Goal: Task Accomplishment & Management: Complete application form

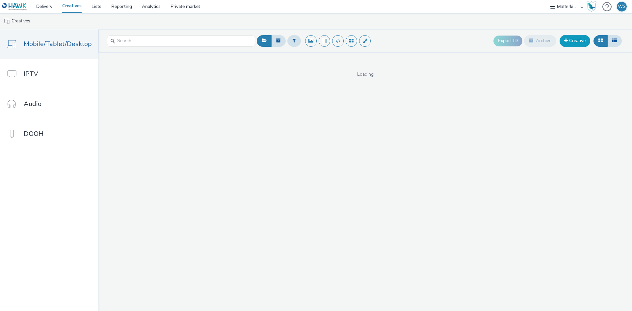
click at [579, 46] on link "Creative" at bounding box center [574, 41] width 31 height 12
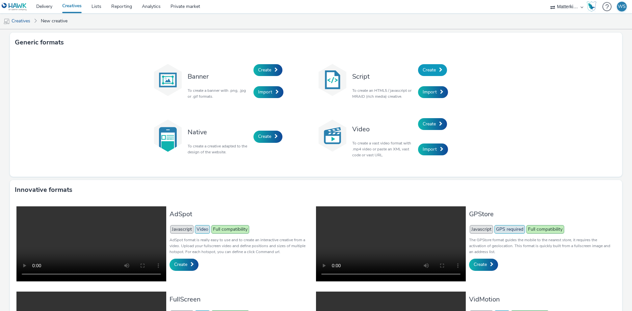
click at [431, 71] on span "Create" at bounding box center [428, 70] width 13 height 6
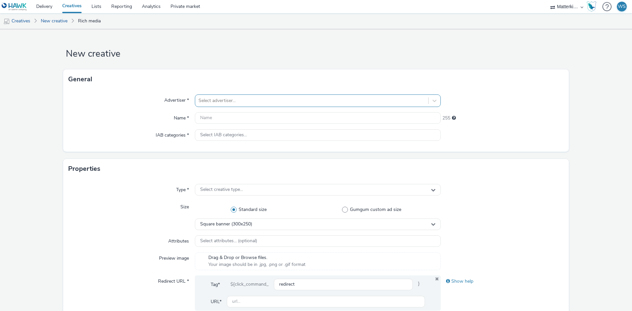
click at [253, 101] on div at bounding box center [311, 101] width 226 height 8
type input "makro"
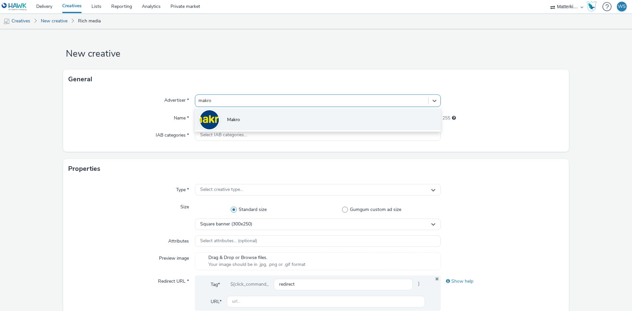
click at [251, 111] on li "Makro" at bounding box center [318, 119] width 246 height 22
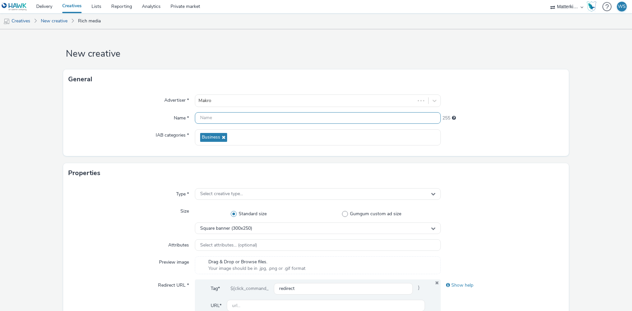
click at [241, 123] on input "text" at bounding box center [318, 118] width 246 height 12
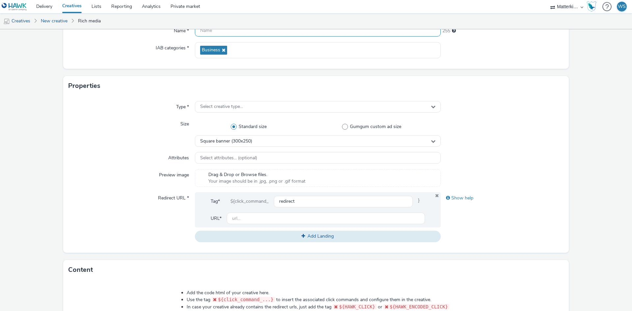
scroll to position [99, 0]
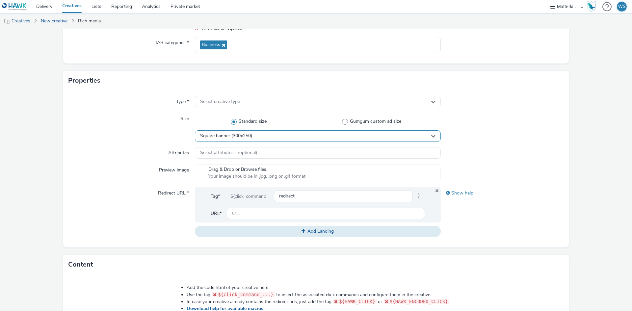
click at [300, 130] on div "Square banner (300x250)" at bounding box center [318, 136] width 246 height 12
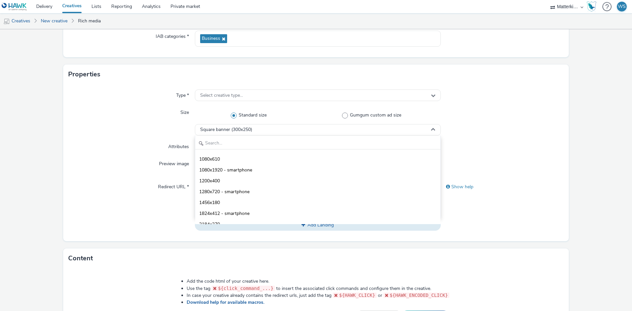
scroll to position [856, 0]
click at [122, 135] on div "Size" at bounding box center [131, 121] width 126 height 29
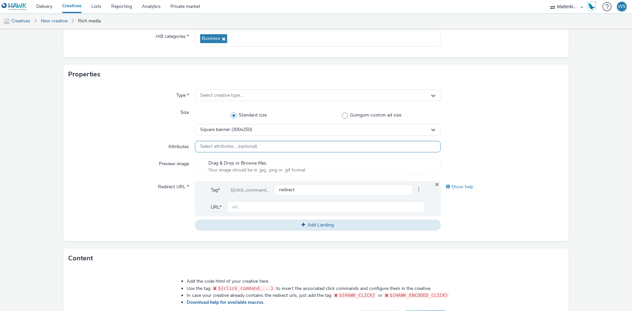
click at [218, 148] on span "Select attributes... (optional)" at bounding box center [228, 147] width 57 height 6
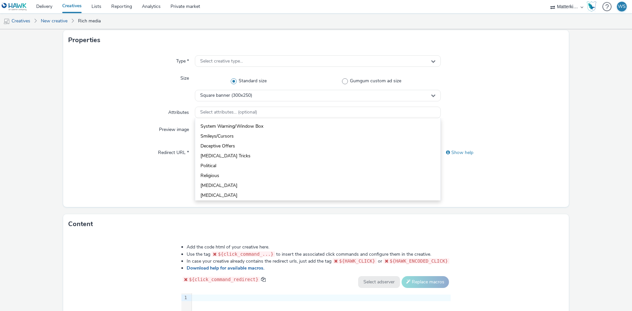
scroll to position [72, 0]
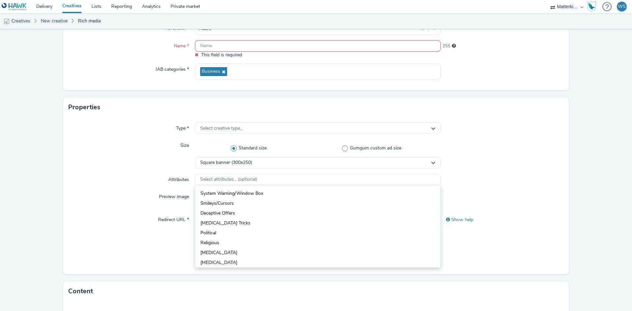
click at [119, 168] on div "Size" at bounding box center [131, 154] width 126 height 29
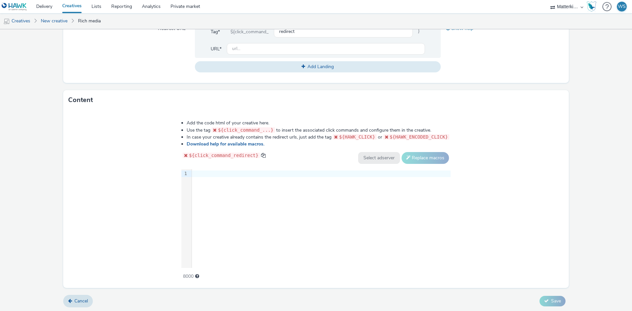
scroll to position [264, 0]
click at [220, 184] on div "9 1 ›" at bounding box center [315, 217] width 269 height 99
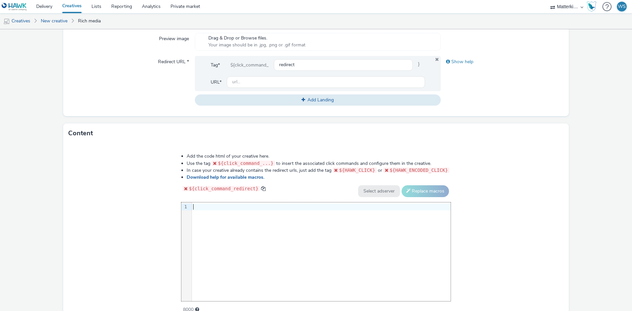
scroll to position [198, 0]
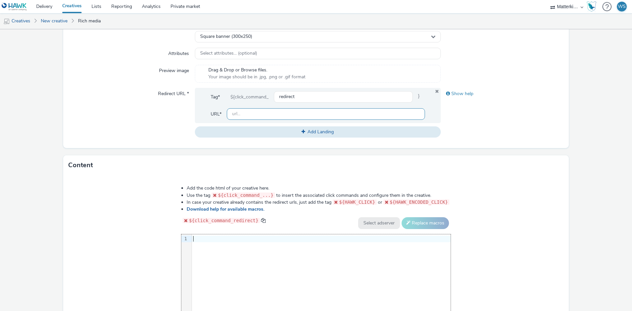
click at [252, 114] on input "text" at bounding box center [326, 114] width 198 height 12
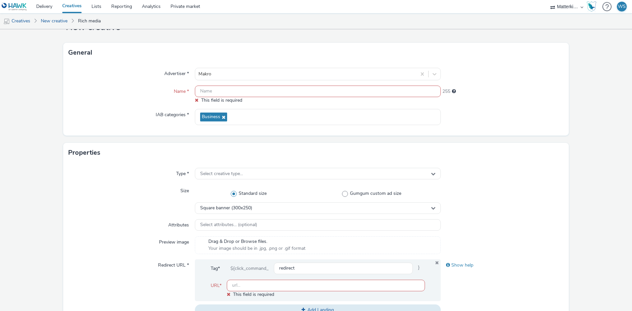
scroll to position [0, 0]
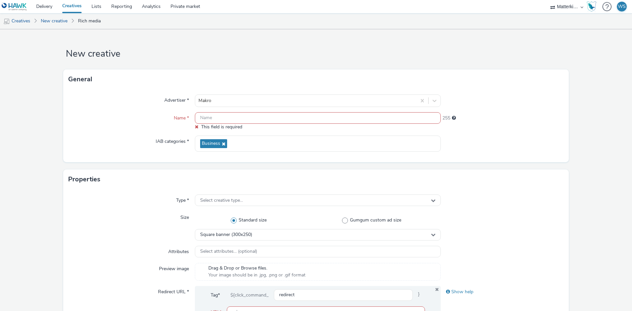
click at [231, 116] on input "text" at bounding box center [318, 118] width 246 height 12
paste input "mb-r6c7wdsn_ini_makro_dis_kinesso_display-do_perf_hrc_300x250_nazomer-oktoberfe…"
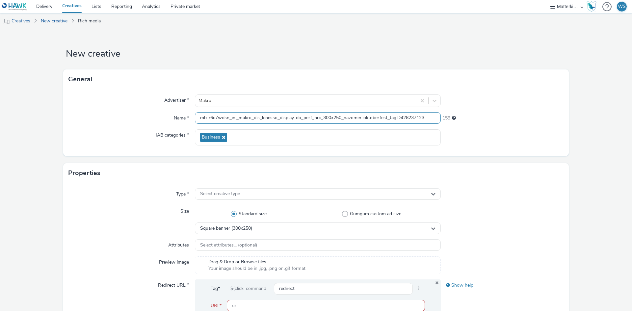
type input "mb-r6c7wdsn_ini_makro_dis_kinesso_display-do_perf_hrc_300x250_nazomer-oktoberfe…"
click at [148, 193] on div "Type *" at bounding box center [131, 194] width 126 height 12
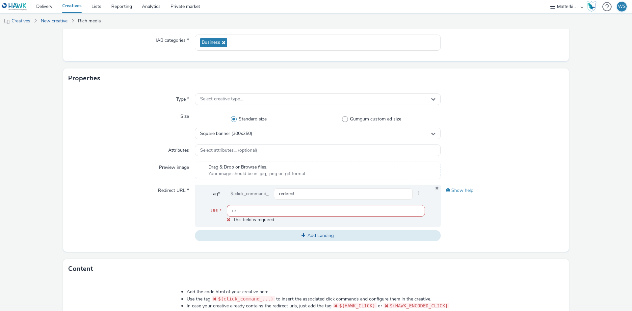
scroll to position [99, 0]
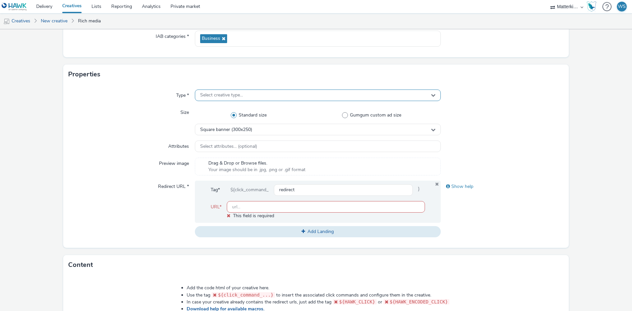
click at [233, 97] on span "Select creative type..." at bounding box center [221, 95] width 43 height 6
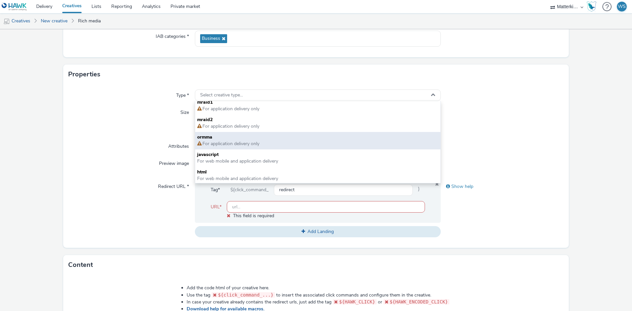
scroll to position [5, 0]
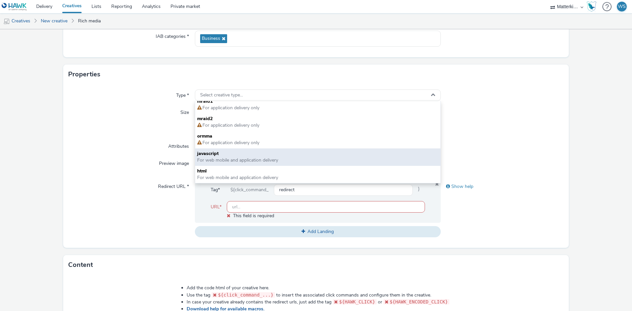
click at [239, 155] on span "javascript" at bounding box center [317, 153] width 241 height 7
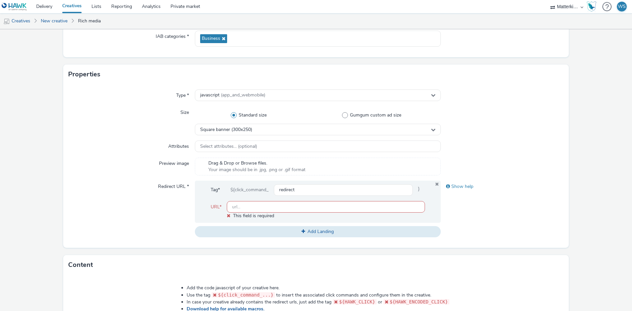
click at [122, 128] on div "Size" at bounding box center [131, 121] width 126 height 29
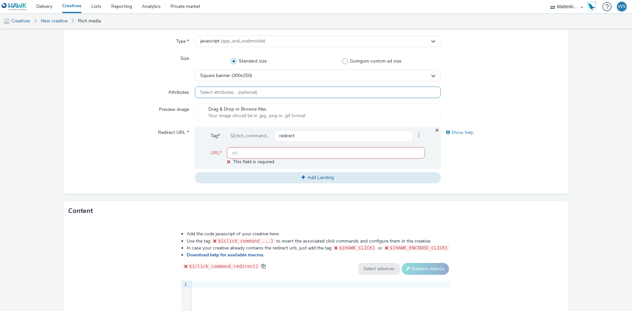
scroll to position [132, 0]
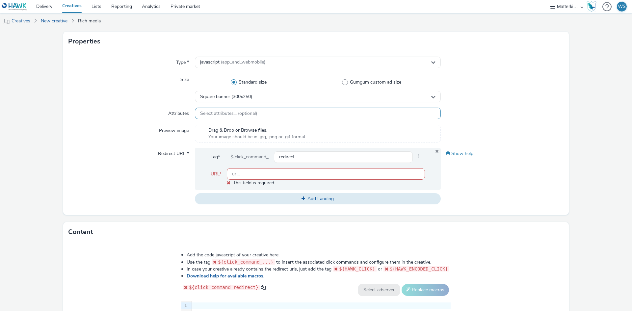
click at [240, 113] on span "Select attributes... (optional)" at bounding box center [228, 114] width 57 height 6
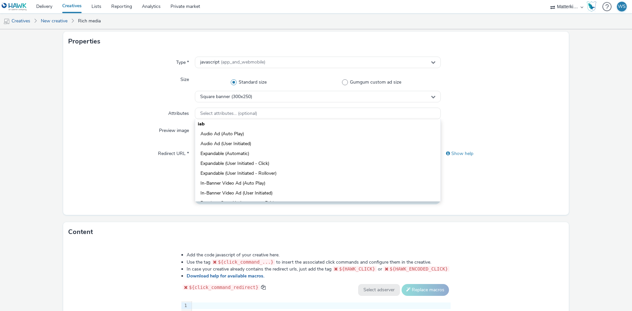
click at [105, 123] on div "Type * javascript (app_and_webmobile) Size Standard size Gumgum custom ad size …" at bounding box center [315, 133] width 505 height 164
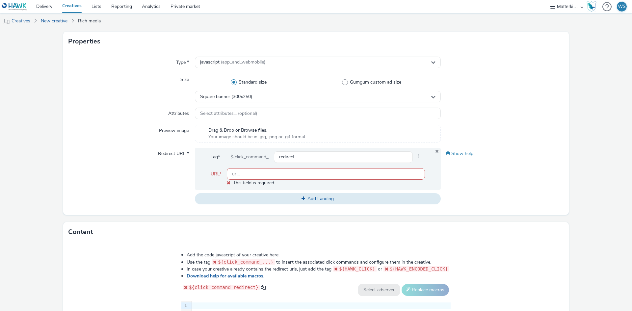
click at [268, 174] on input "text" at bounding box center [326, 174] width 198 height 12
click at [242, 170] on input "text" at bounding box center [326, 174] width 198 height 12
paste input "https://folders.makro.nl/oktoberfest-wk38-25?utm_source=paid&utm_medium=azerion…"
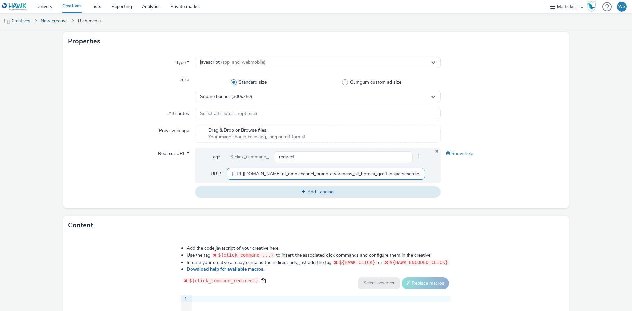
scroll to position [0, 307]
type input "https://folders.makro.nl/oktoberfest-wk38-25?utm_source=paid&utm_medium=azerion…"
click at [125, 181] on div "Redirect URL *" at bounding box center [131, 173] width 126 height 50
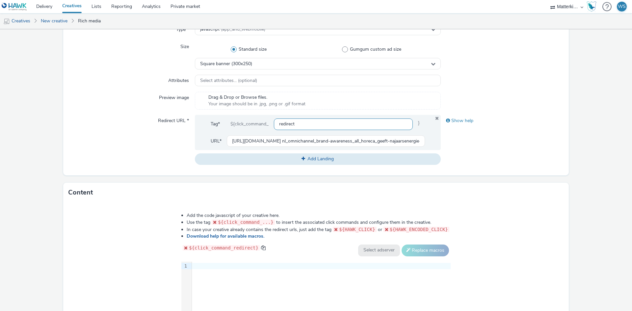
click at [311, 125] on input "redirect" at bounding box center [343, 124] width 139 height 12
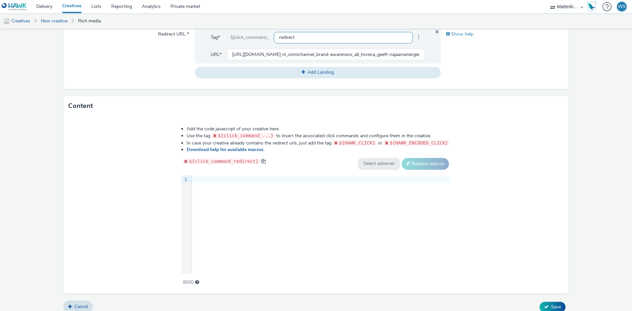
scroll to position [258, 0]
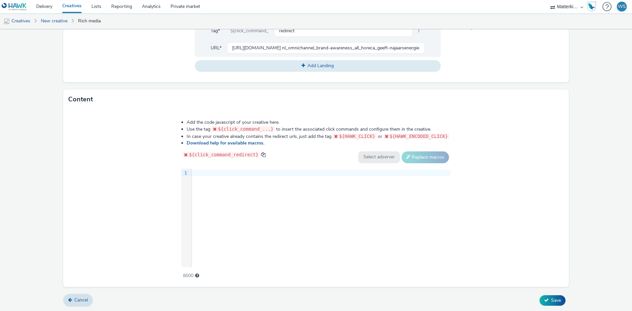
click at [225, 192] on div "9 1 ›" at bounding box center [315, 217] width 269 height 99
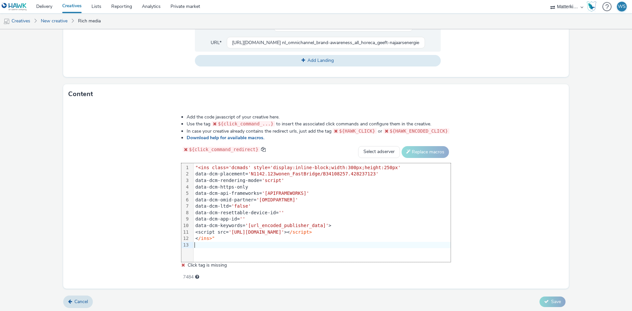
scroll to position [264, 0]
click at [523, 262] on div "Add the code javascript of your creative here. Use the tag ${click_command_...}…" at bounding box center [315, 195] width 505 height 185
click at [211, 243] on div at bounding box center [321, 244] width 257 height 7
click at [251, 190] on div "data-dcm-api-frameworks= '[APIFRAMEWORKS]'" at bounding box center [321, 192] width 257 height 7
click at [294, 178] on div "data-dcm-rendering-mode= 'script'" at bounding box center [321, 179] width 257 height 7
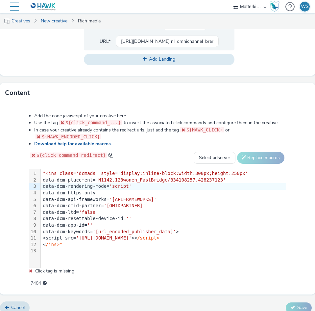
click at [64, 172] on span ""<ins class='dcmads' style='display:inline-block;width:300px;height:250px'" at bounding box center [145, 172] width 205 height 5
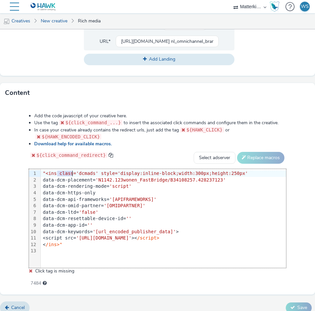
drag, startPoint x: 58, startPoint y: 171, endPoint x: 74, endPoint y: 171, distance: 15.8
click at [74, 171] on span ""<ins class='dcmads' style='display:inline-block;width:300px;height:250px'" at bounding box center [145, 172] width 205 height 5
click at [104, 173] on span ""<ins class='dcmads' style='display:inline-block;width:300px;height:250px'" at bounding box center [145, 172] width 205 height 5
click at [151, 173] on span ""<ins class='dcmads' style='display:inline-block;width:300px;height:250px'" at bounding box center [145, 172] width 205 height 5
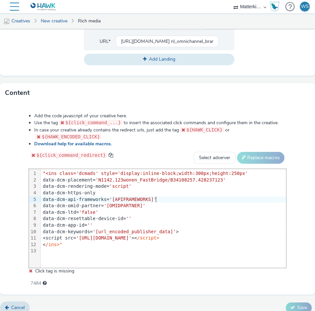
click at [156, 196] on div "data-dcm-api-frameworks= '[APIFRAMEWORKS]'" at bounding box center [163, 199] width 245 height 7
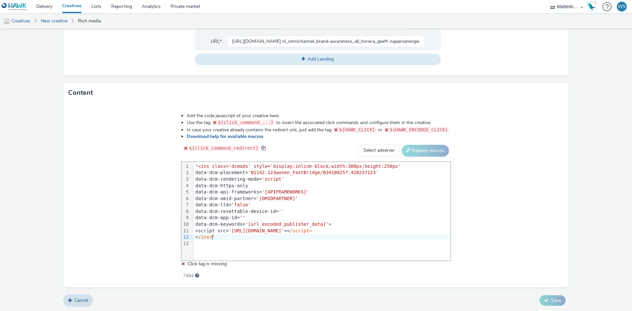
drag, startPoint x: 265, startPoint y: 239, endPoint x: 245, endPoint y: 235, distance: 19.4
click at [245, 235] on div "< /ins>"" at bounding box center [321, 237] width 257 height 7
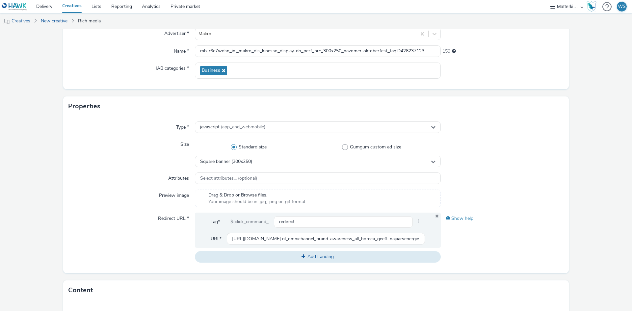
scroll to position [0, 0]
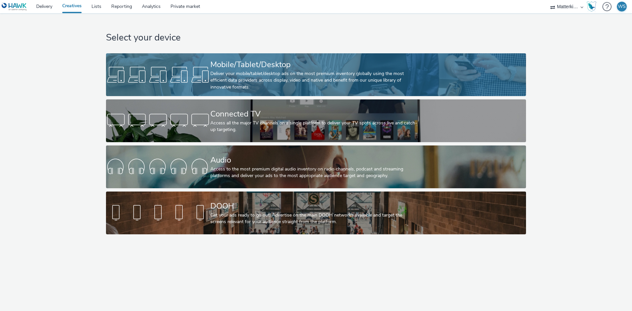
click at [349, 73] on div "Deliver your mobile/tablet/desktop ads on the most premium inventory globally u…" at bounding box center [314, 80] width 209 height 20
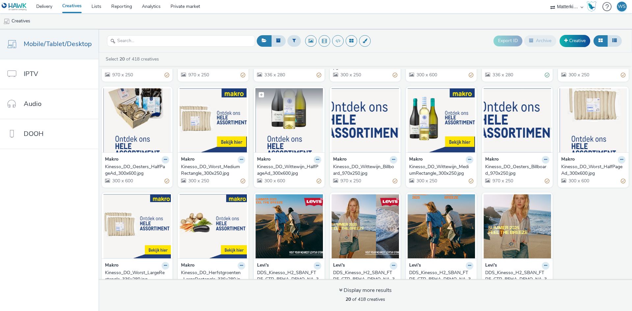
scroll to position [123, 0]
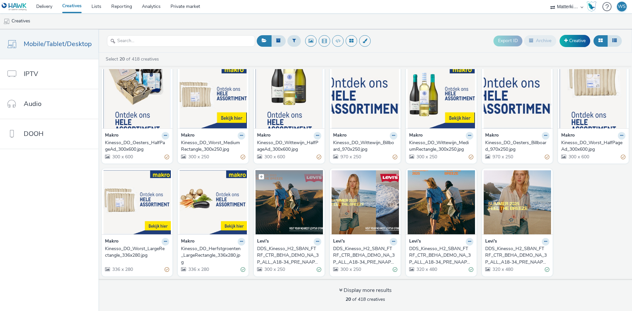
click at [279, 204] on img at bounding box center [288, 202] width 67 height 64
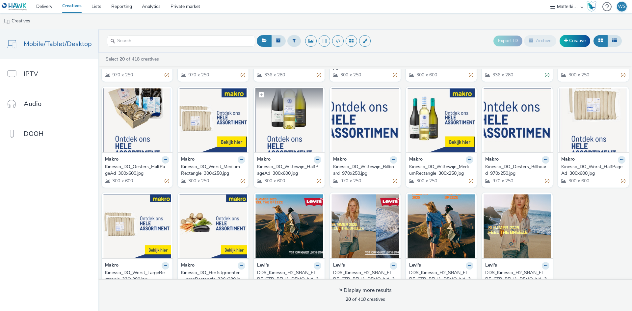
scroll to position [123, 0]
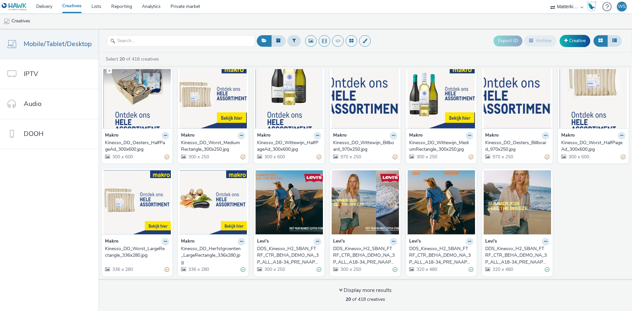
click at [134, 105] on img at bounding box center [136, 96] width 67 height 64
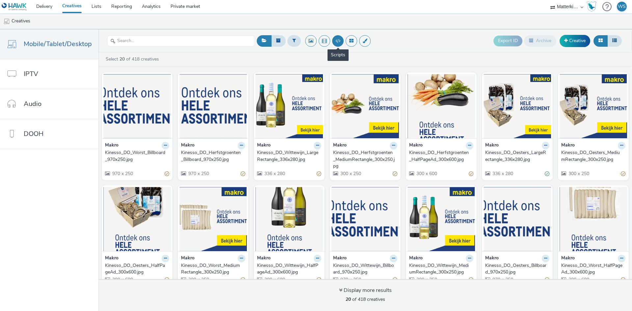
click at [338, 43] on button at bounding box center [338, 41] width 12 height 12
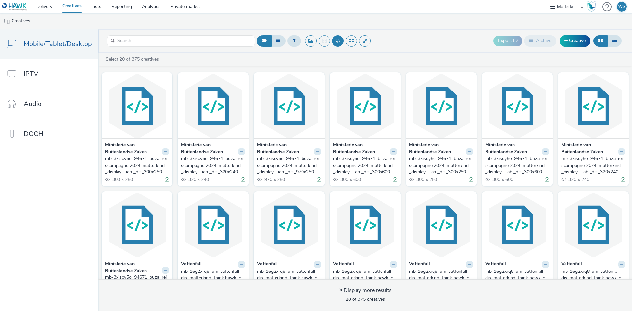
click at [133, 167] on div "mb-3xiscy5o_94671_buza_reiscampagne 2024_matterkind_display - iab _dis_300x250_…" at bounding box center [136, 165] width 62 height 20
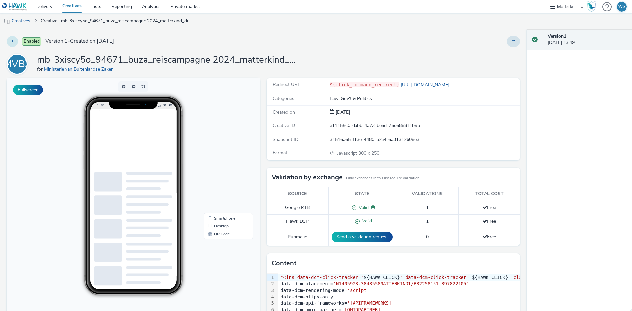
click at [14, 42] on button at bounding box center [13, 41] width 12 height 11
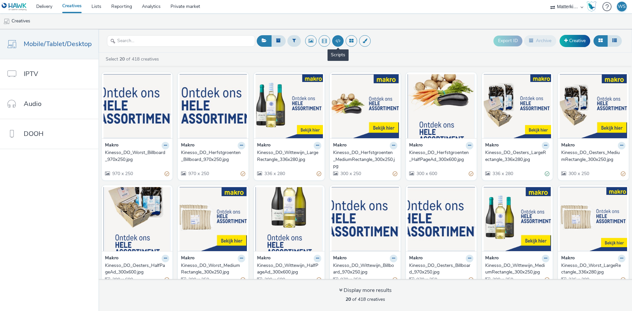
click at [332, 44] on button at bounding box center [338, 41] width 12 height 12
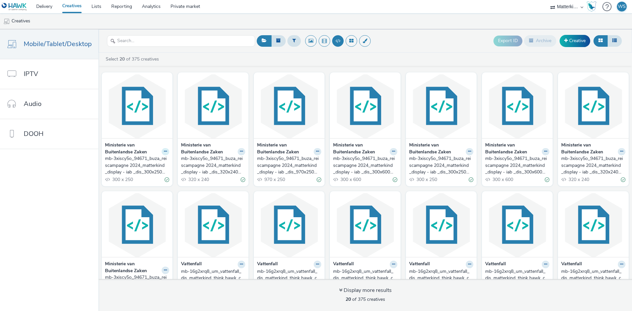
click at [164, 150] on icon at bounding box center [165, 151] width 3 height 4
click at [146, 163] on link "Edit" at bounding box center [144, 162] width 49 height 13
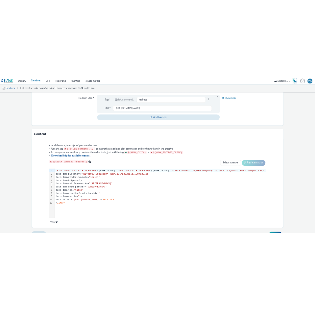
scroll to position [258, 0]
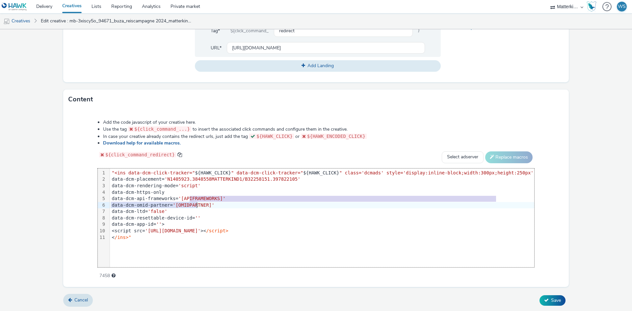
drag, startPoint x: 205, startPoint y: 197, endPoint x: 215, endPoint y: 204, distance: 12.6
click at [215, 204] on div ""<ins data-dcm-click-tracker=" ${HAWK_CLICK} " data-dcm-click-tracker=" ${HAWK_…" at bounding box center [322, 205] width 424 height 74
click at [227, 223] on div "data-dcm-app-id= '' >" at bounding box center [322, 224] width 424 height 7
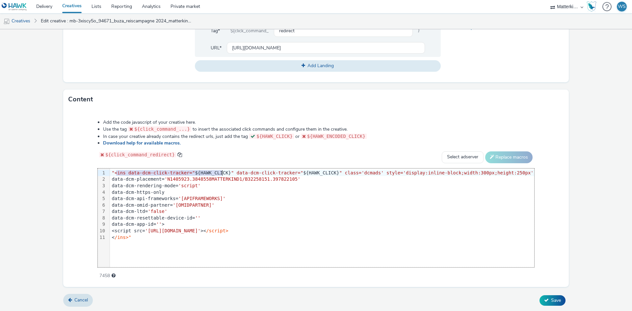
drag, startPoint x: 133, startPoint y: 173, endPoint x: 239, endPoint y: 173, distance: 106.3
click at [239, 173] on div ""<ins data-dcm-click-tracker=" ${HAWK_CLICK} " data-dcm-click-tracker=" ${HAWK_…" at bounding box center [322, 173] width 424 height 7
click at [297, 215] on div "data-dcm-resettable-device-id= ''" at bounding box center [322, 218] width 424 height 7
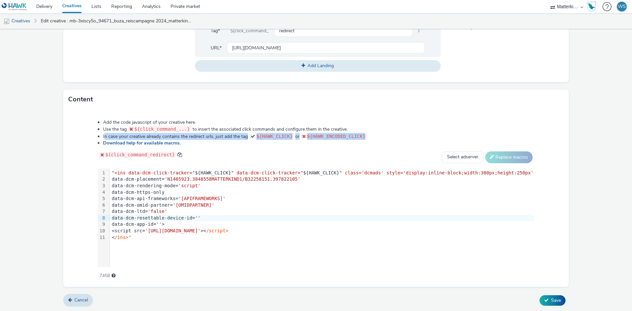
drag, startPoint x: 121, startPoint y: 135, endPoint x: 378, endPoint y: 134, distance: 257.0
click at [378, 134] on li "In case your creative already contains the redirect urls, just add the tag ${HA…" at bounding box center [318, 136] width 431 height 7
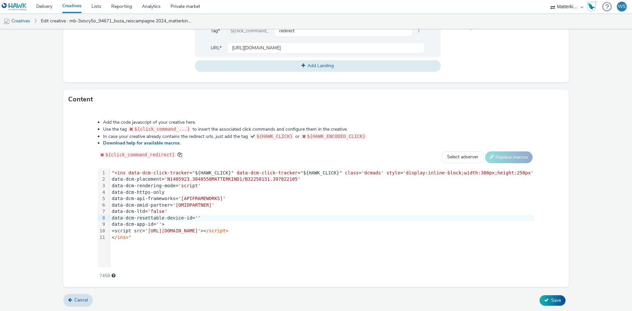
click at [382, 135] on li "In case your creative already contains the redirect urls, just add the tag ${HA…" at bounding box center [318, 136] width 431 height 7
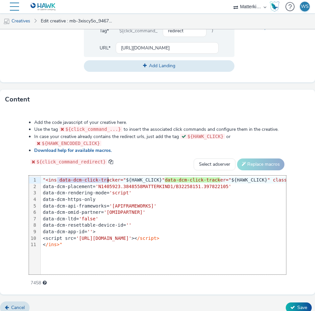
drag, startPoint x: 57, startPoint y: 179, endPoint x: 107, endPoint y: 177, distance: 50.1
click at [107, 177] on span ""<ins data-dcm-click-tracker="" at bounding box center [84, 179] width 83 height 5
